Goal: Task Accomplishment & Management: Manage account settings

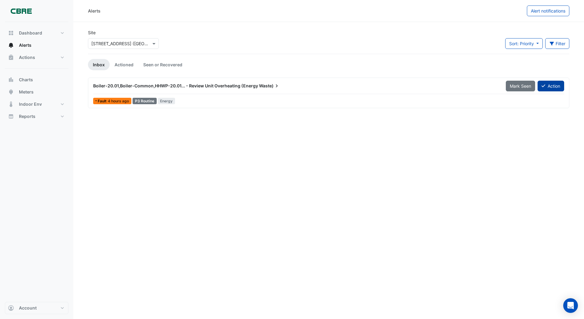
click at [554, 87] on button "Action" at bounding box center [550, 86] width 27 height 11
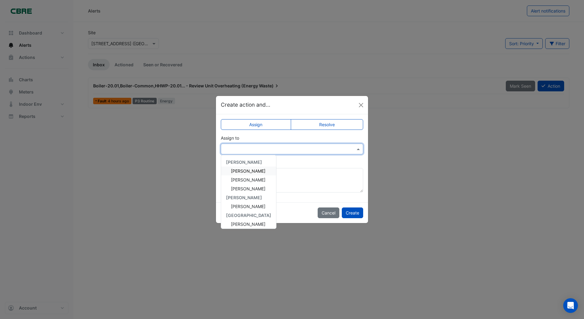
click at [237, 148] on input "text" at bounding box center [285, 149] width 123 height 6
click at [239, 179] on span "[PERSON_NAME]" at bounding box center [248, 179] width 34 height 5
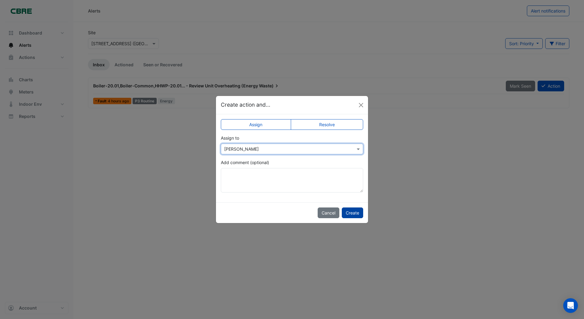
click at [350, 213] on button "Create" at bounding box center [352, 212] width 21 height 11
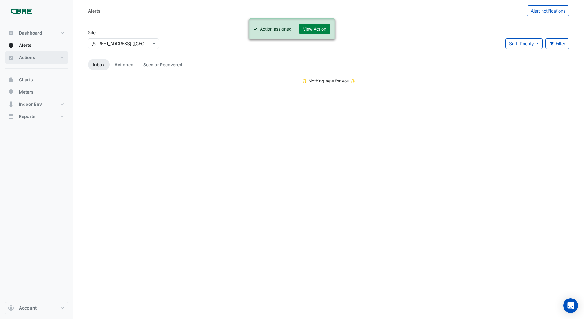
click at [24, 58] on span "Actions" at bounding box center [27, 57] width 16 height 6
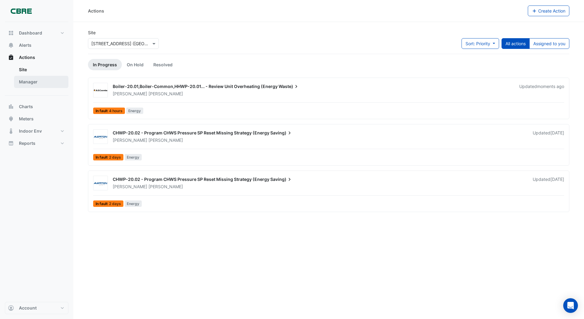
click at [31, 82] on link "Manager" at bounding box center [41, 82] width 54 height 12
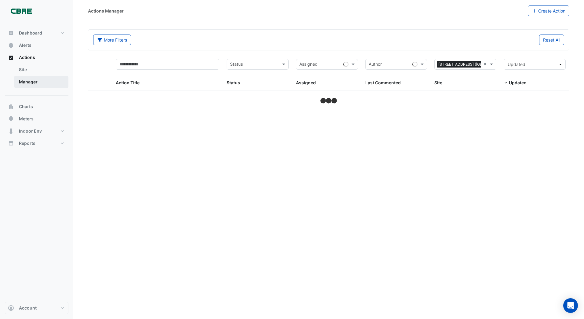
select select "***"
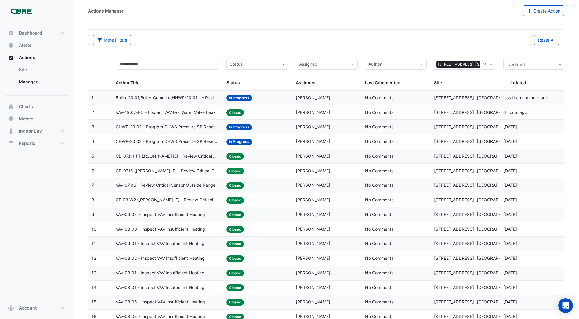
click at [234, 142] on span "In Progress" at bounding box center [239, 142] width 25 height 6
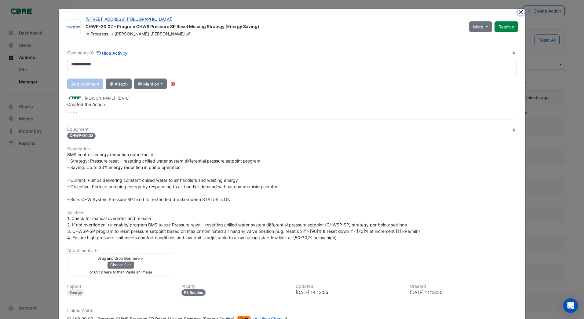
click at [517, 12] on button "Close" at bounding box center [520, 12] width 6 height 6
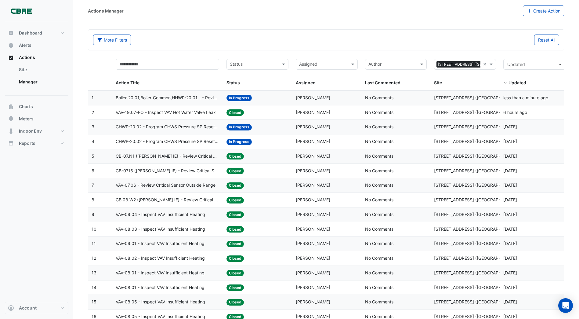
click at [241, 96] on span "In Progress" at bounding box center [239, 98] width 25 height 6
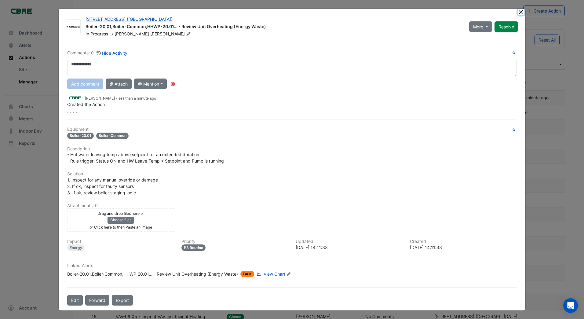
click at [516, 13] on ngb-modal-window "[STREET_ADDRESS] ([GEOGRAPHIC_DATA]) Boiler-20.01,Boiler-Common,HHWP-20.01... -…" at bounding box center [292, 159] width 584 height 319
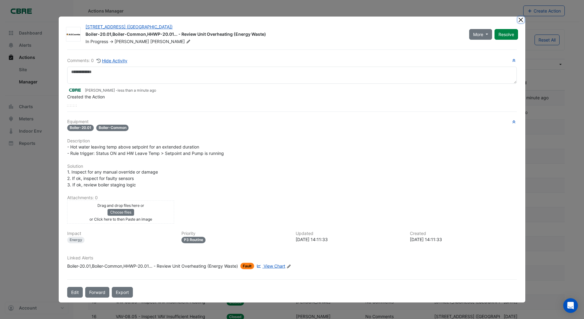
click at [520, 19] on button "Close" at bounding box center [520, 19] width 6 height 6
